Goal: Check status: Check status

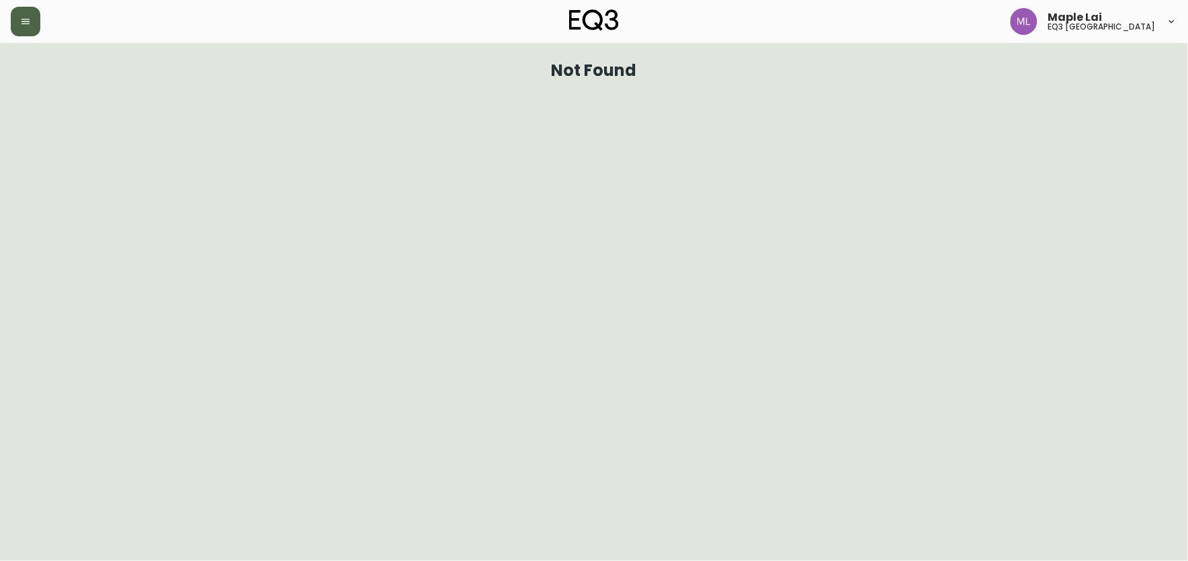
click at [20, 19] on icon "button" at bounding box center [25, 21] width 11 height 11
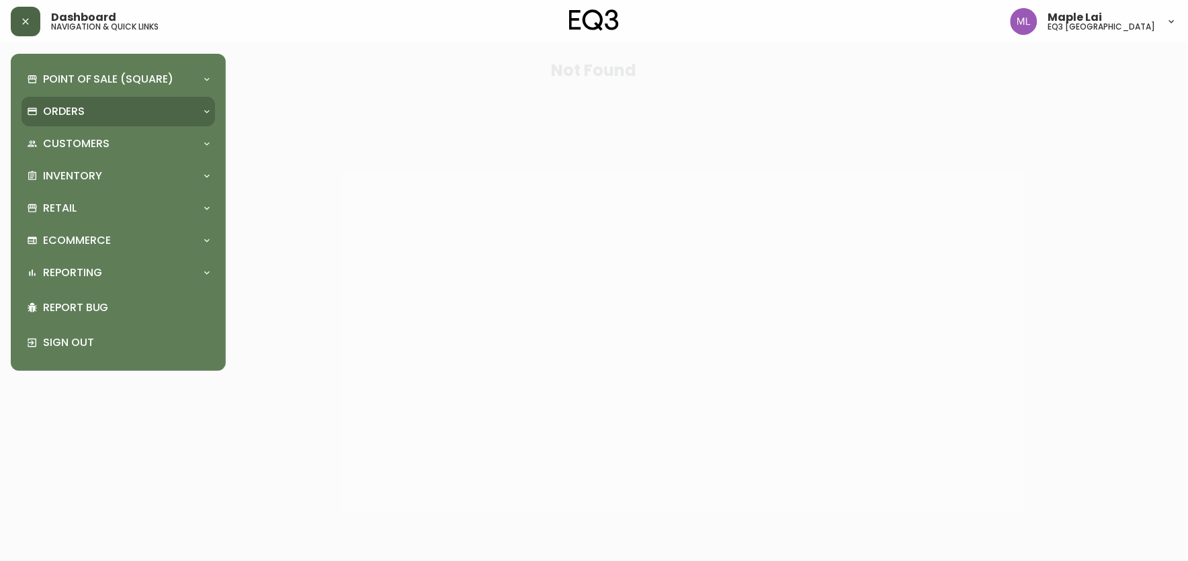
click at [82, 110] on p "Orders" at bounding box center [64, 111] width 42 height 15
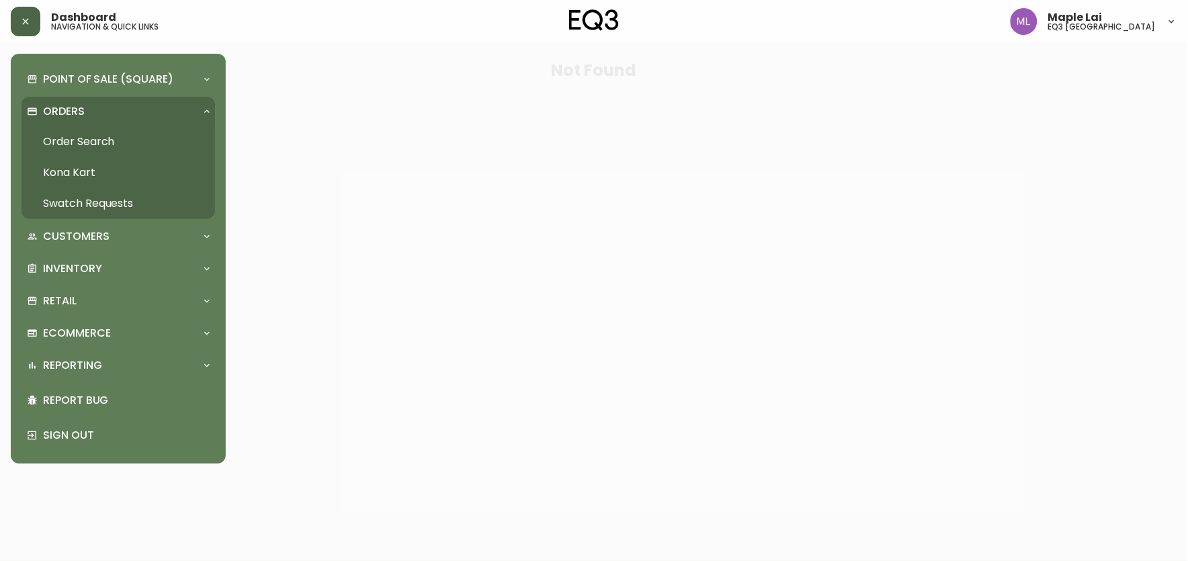
click at [95, 135] on link "Order Search" at bounding box center [117, 141] width 193 height 31
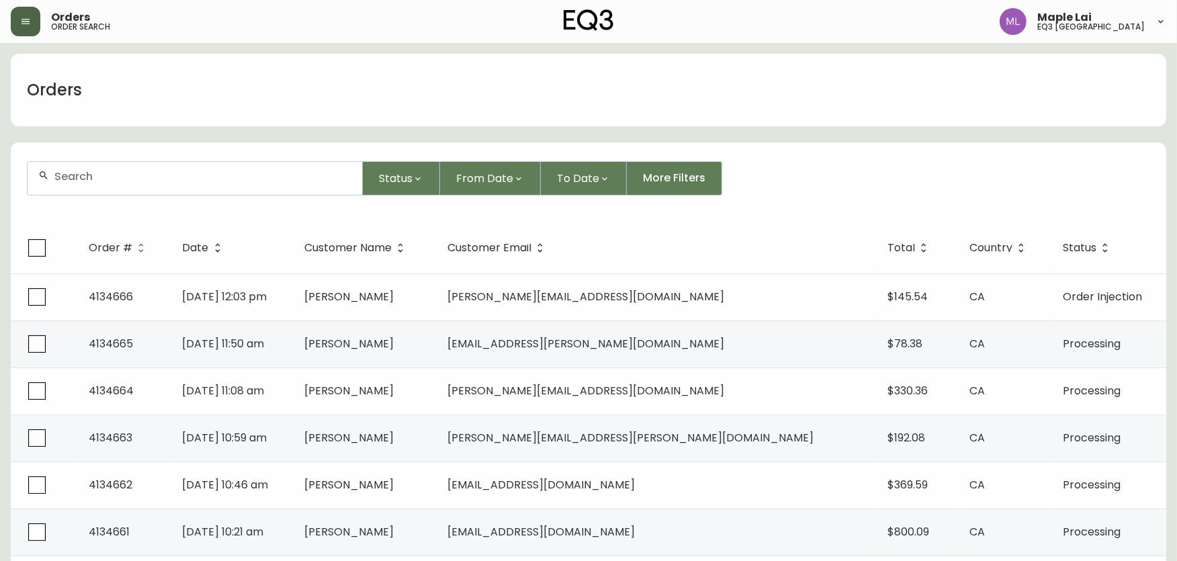
click at [156, 190] on div at bounding box center [195, 178] width 335 height 33
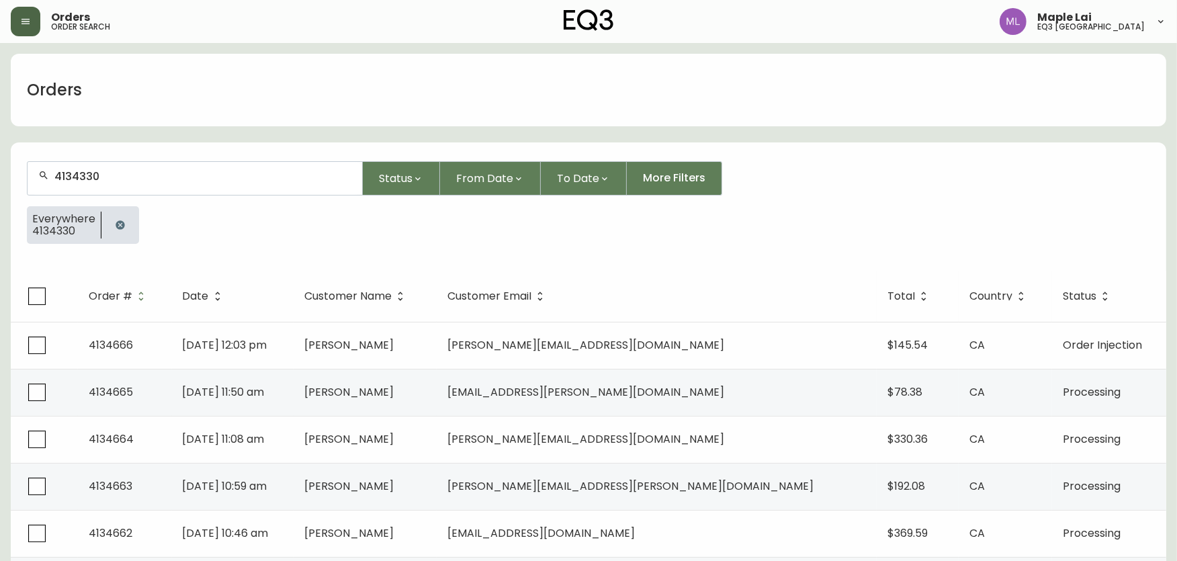
type input "4134330"
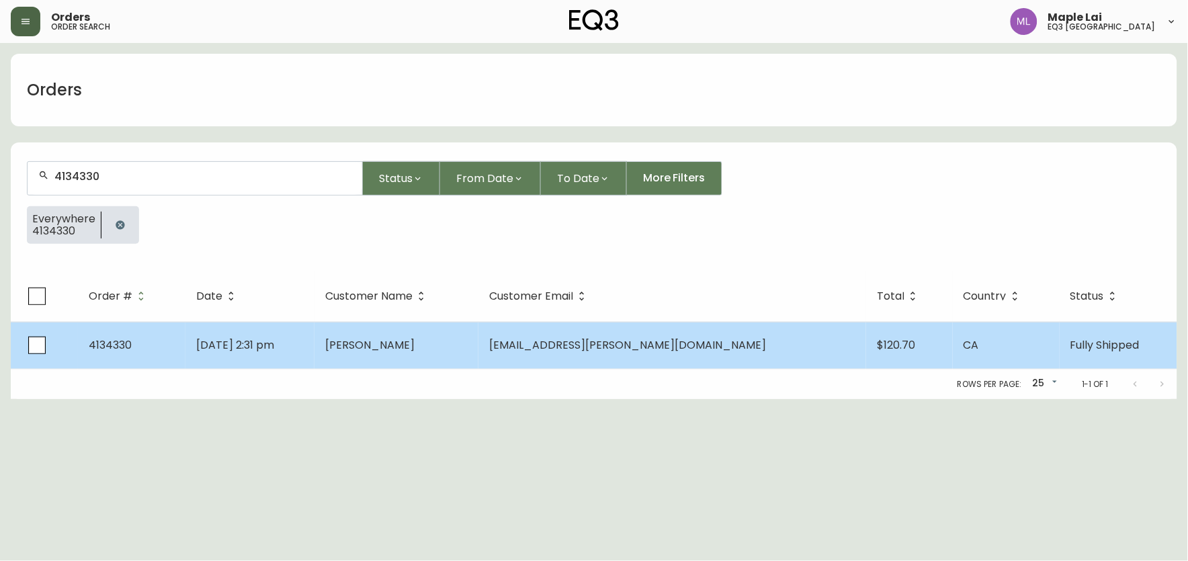
click at [134, 343] on td "4134330" at bounding box center [131, 345] width 107 height 47
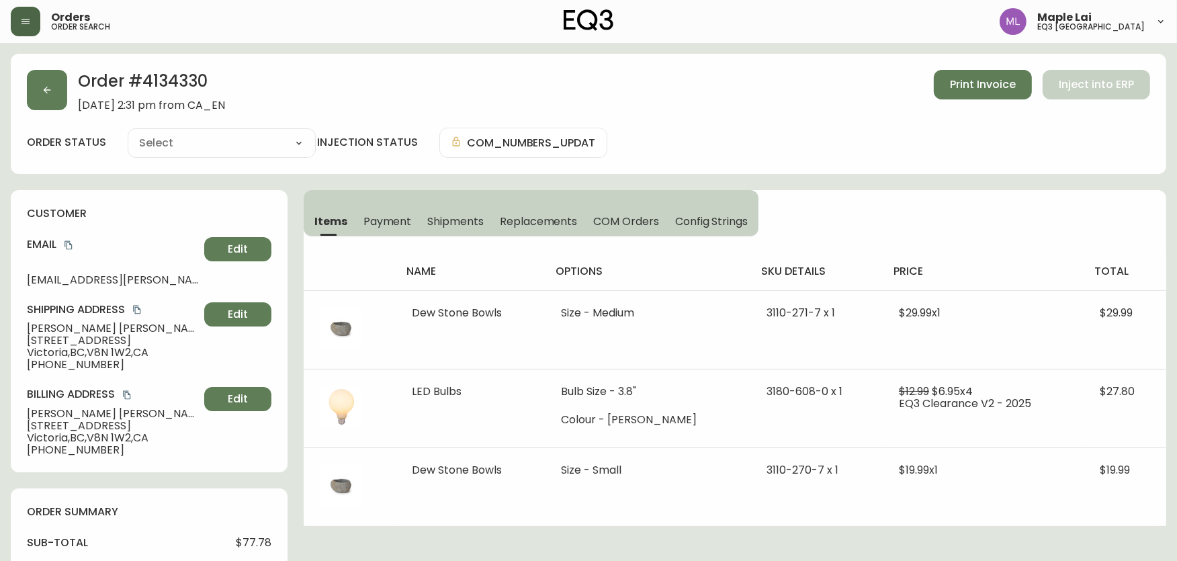
type input "Fully Shipped"
select select "FULLY_SHIPPED"
click at [381, 219] on span "Payment" at bounding box center [387, 221] width 48 height 14
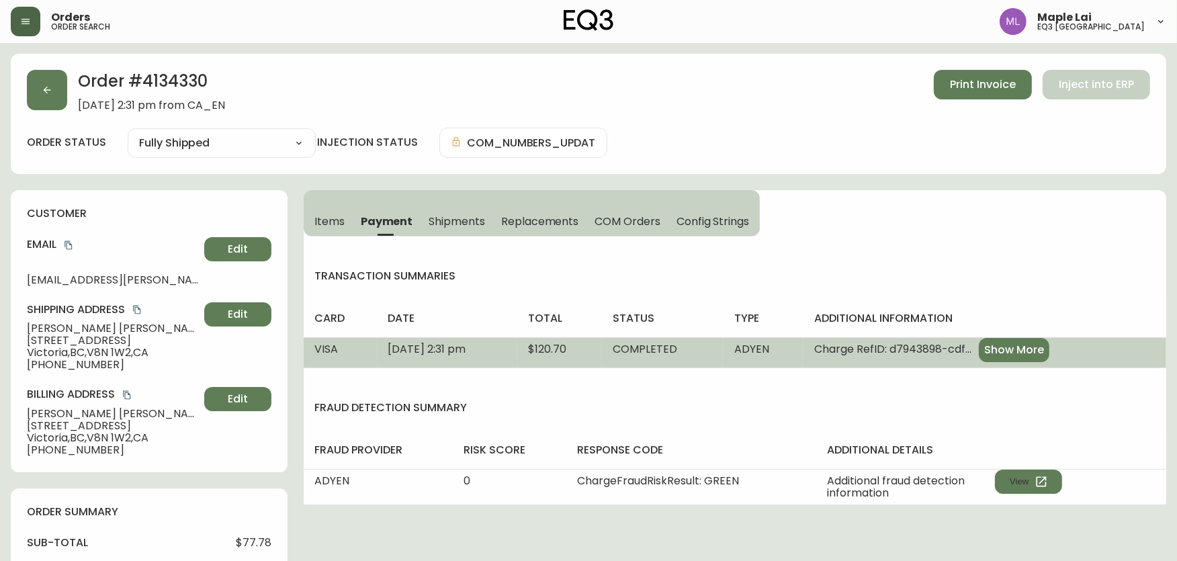
click at [517, 355] on td "[DATE] 2:31 pm" at bounding box center [447, 352] width 140 height 30
click at [1025, 346] on span "Show More" at bounding box center [1014, 350] width 60 height 15
